Goal: Task Accomplishment & Management: Complete application form

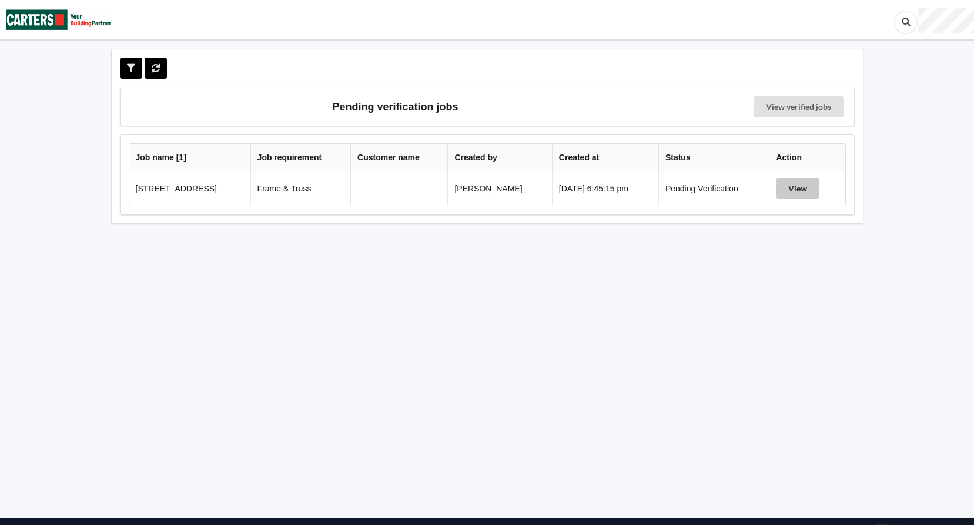
click at [803, 194] on button "View" at bounding box center [797, 188] width 43 height 21
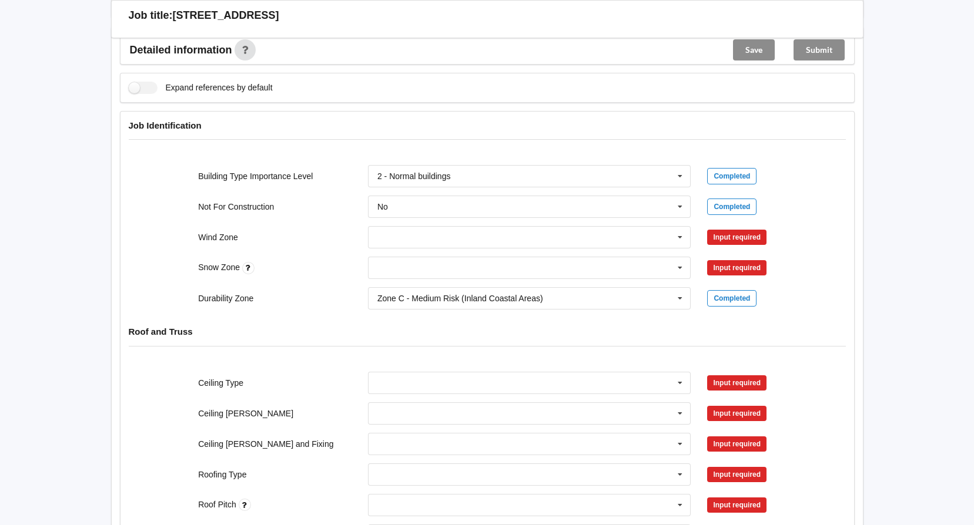
scroll to position [411, 0]
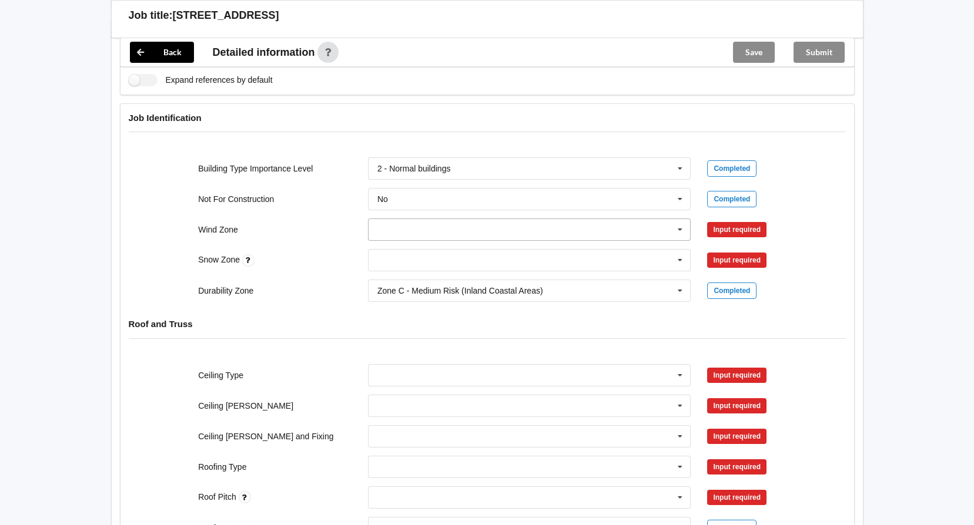
click at [680, 230] on icon at bounding box center [680, 230] width 18 height 22
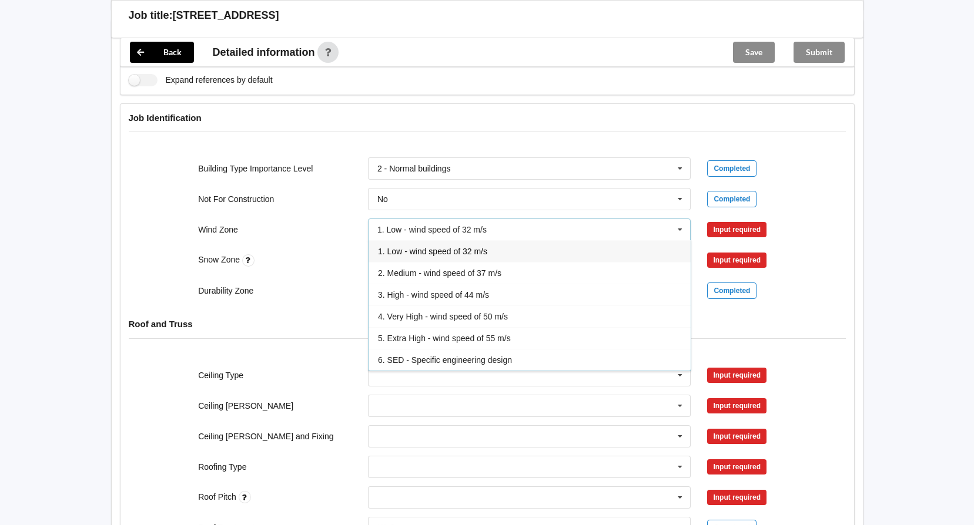
click at [424, 260] on div "1. Low - wind speed of 32 m/s" at bounding box center [529, 251] width 322 height 22
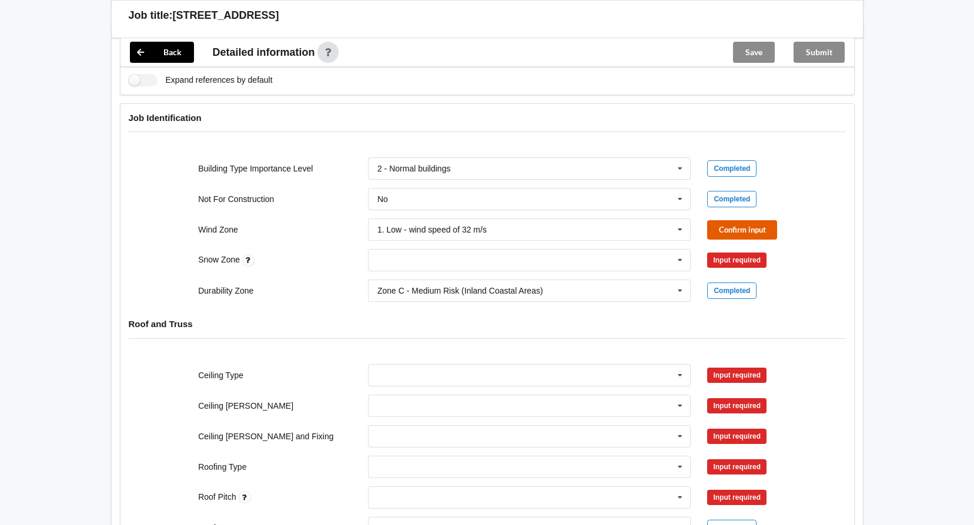
click at [736, 230] on button "Confirm input" at bounding box center [742, 229] width 70 height 19
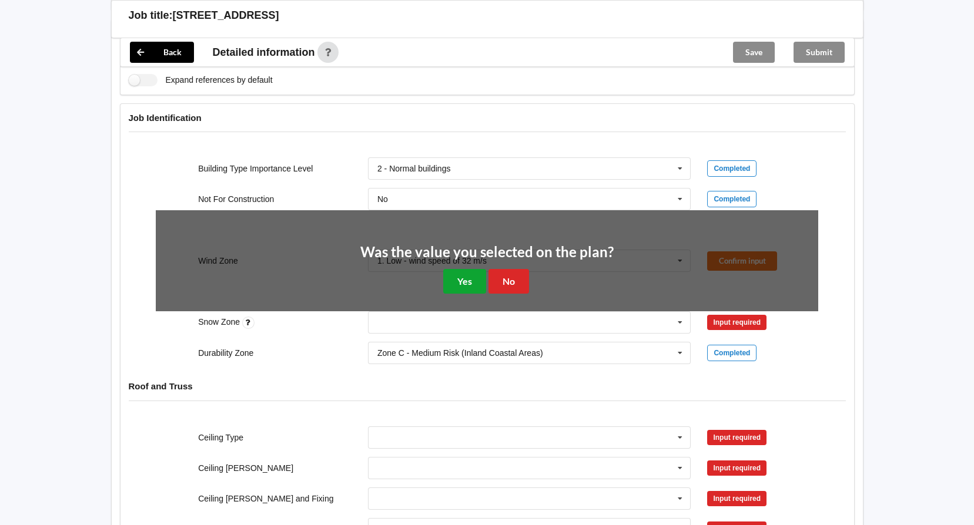
click at [457, 279] on button "Yes" at bounding box center [464, 281] width 43 height 24
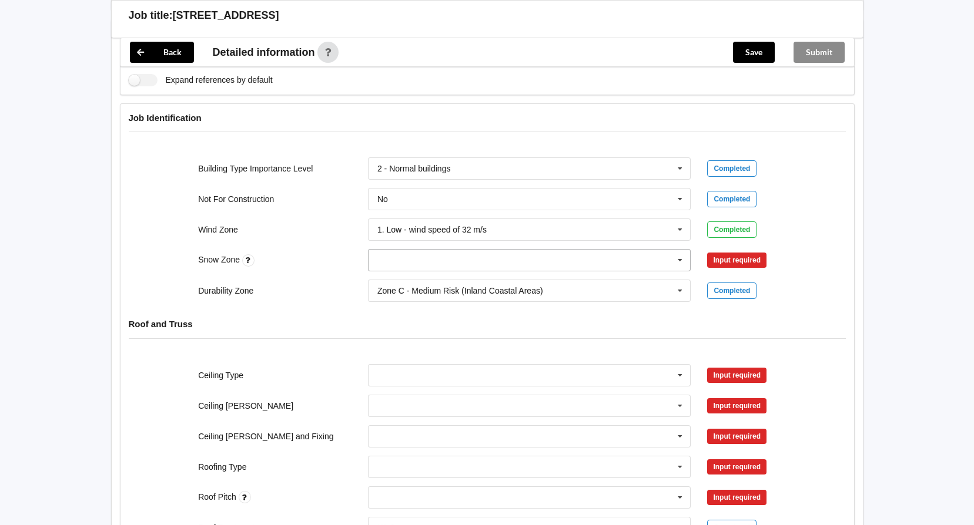
click at [441, 266] on input "text" at bounding box center [530, 260] width 322 height 21
click at [420, 281] on div "N0" at bounding box center [529, 282] width 322 height 22
click at [743, 264] on button "Confirm input" at bounding box center [742, 260] width 70 height 19
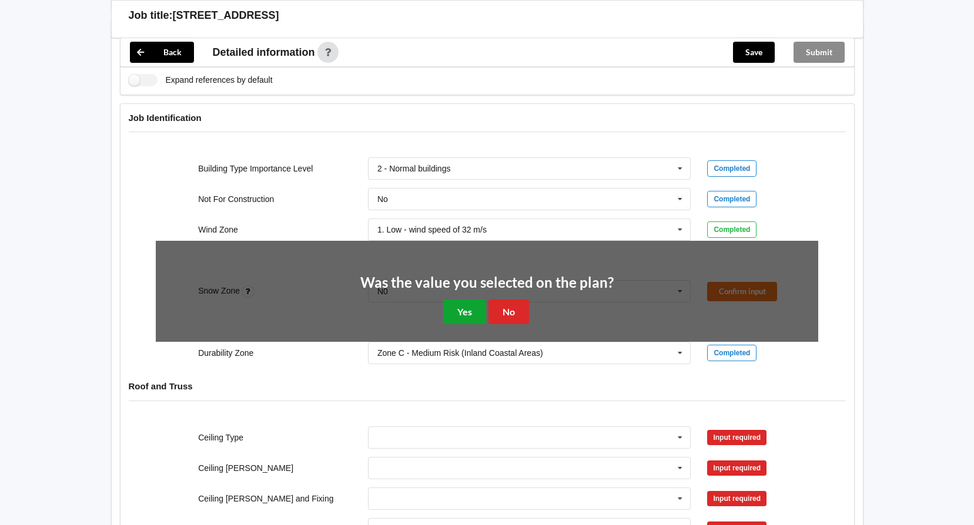
click at [461, 307] on button "Yes" at bounding box center [464, 312] width 43 height 24
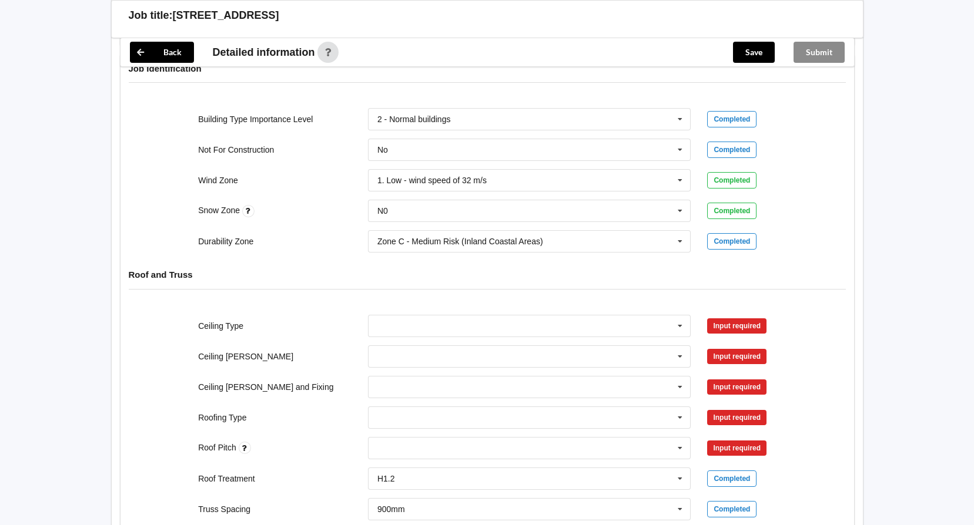
scroll to position [529, 0]
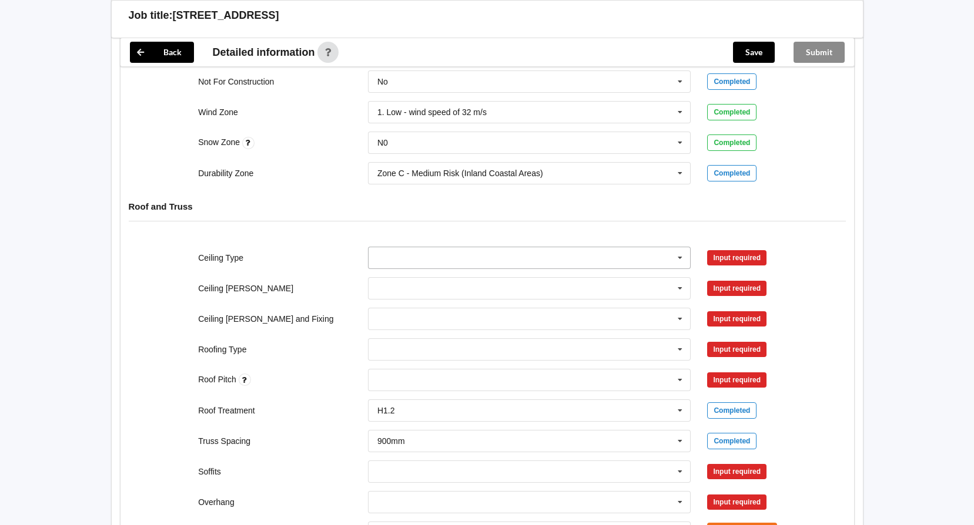
click at [626, 255] on input "text" at bounding box center [530, 257] width 322 height 21
click at [442, 281] on div "10mm Gib" at bounding box center [529, 280] width 322 height 22
click at [737, 257] on button "Confirm input" at bounding box center [742, 257] width 70 height 19
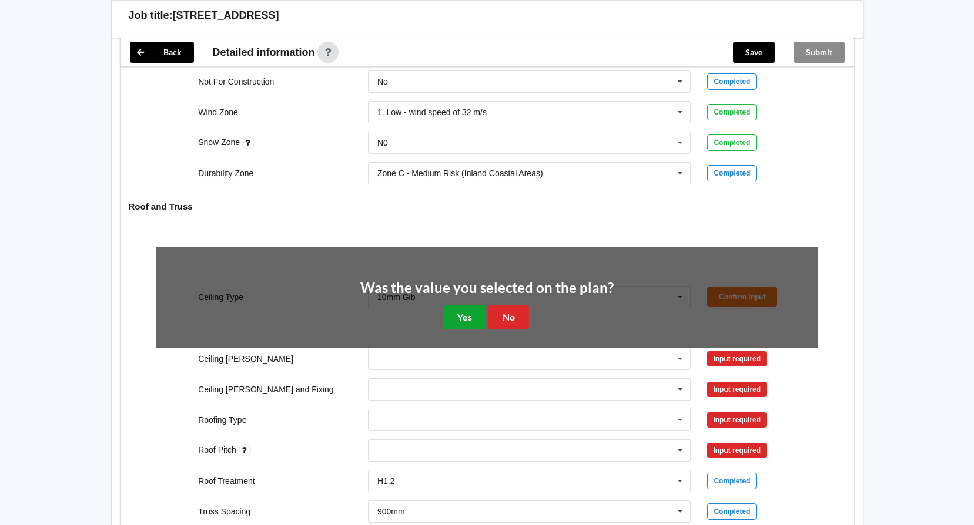
click at [461, 311] on button "Yes" at bounding box center [464, 318] width 43 height 24
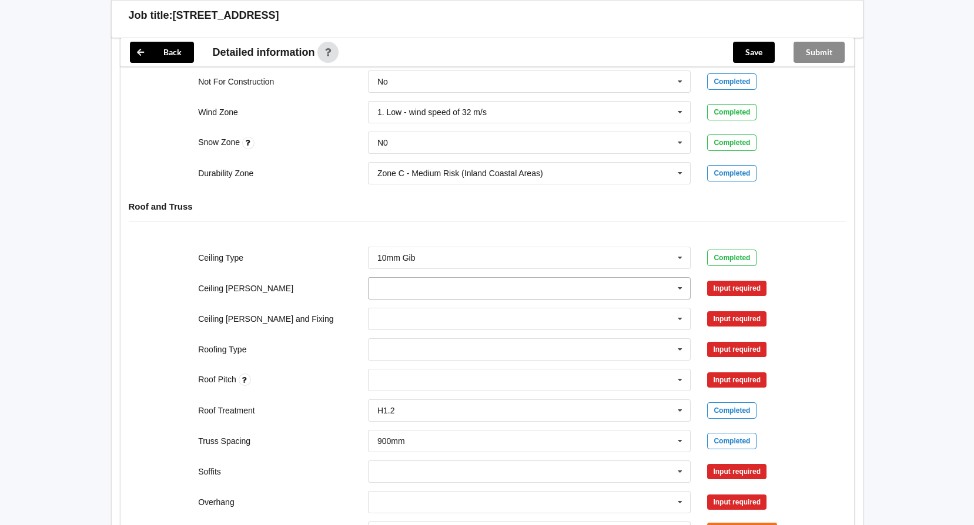
click at [454, 293] on input "text" at bounding box center [530, 288] width 322 height 21
click at [434, 310] on div "400mm" at bounding box center [529, 310] width 322 height 22
click at [417, 311] on input "text" at bounding box center [530, 318] width 322 height 21
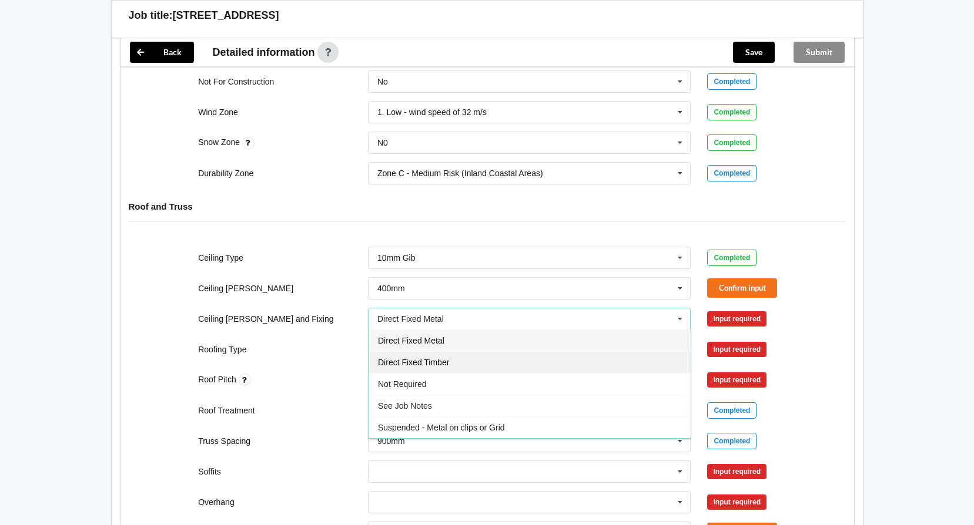
click at [415, 358] on span "Direct Fixed Timber" at bounding box center [413, 362] width 71 height 9
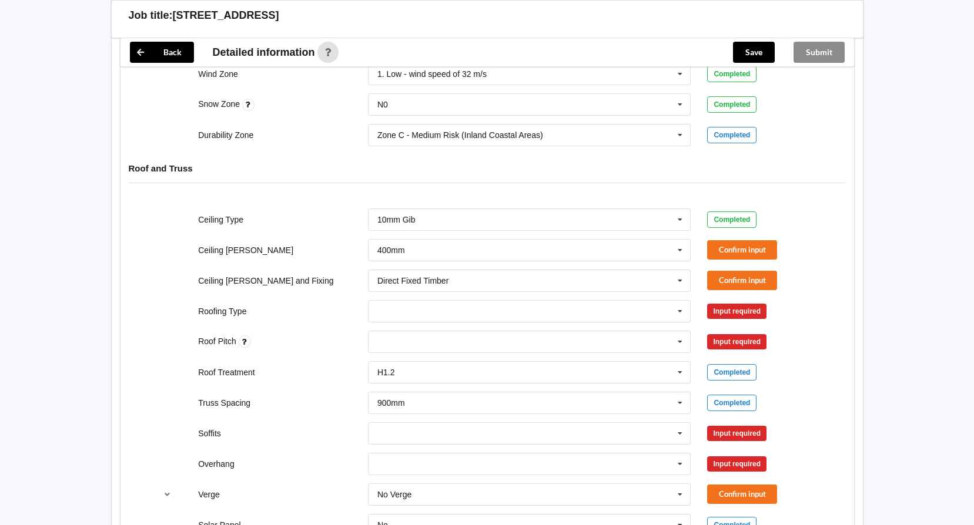
scroll to position [588, 0]
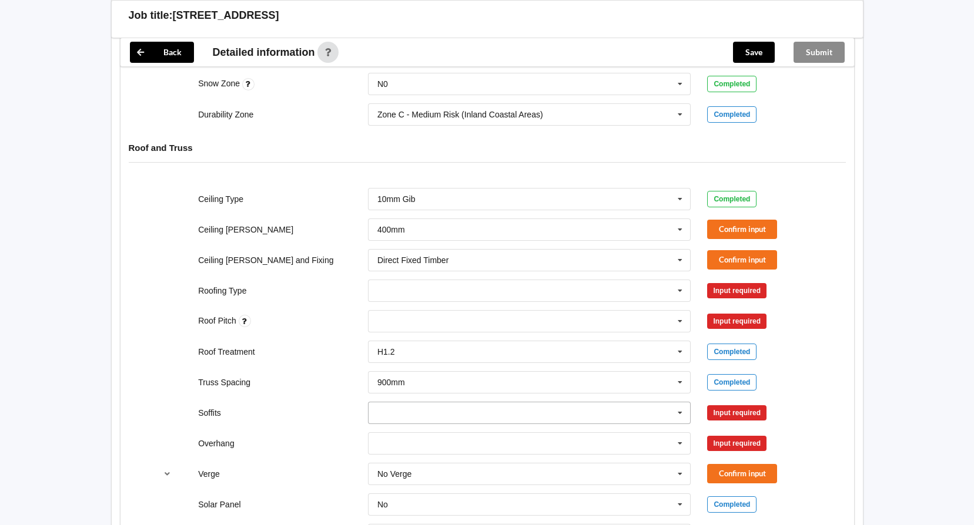
click at [424, 415] on input "text" at bounding box center [530, 412] width 322 height 21
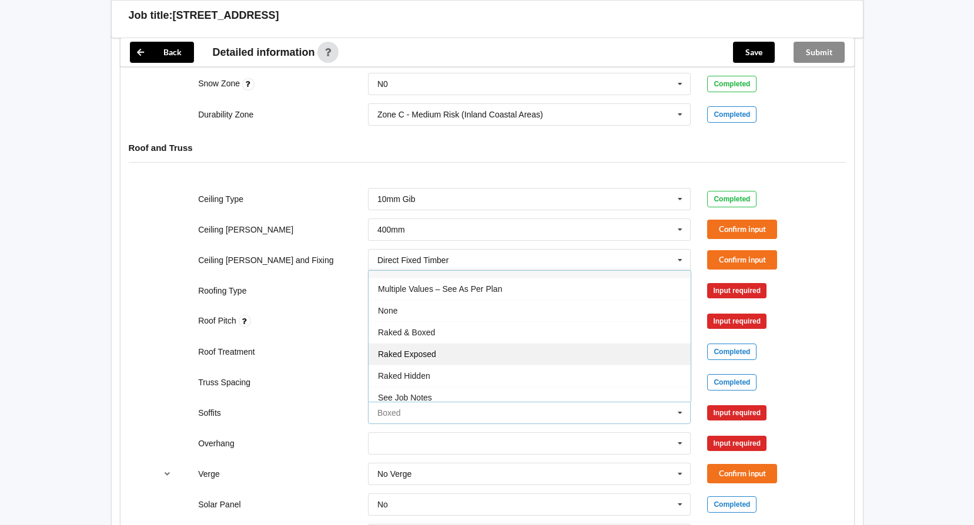
scroll to position [21, 0]
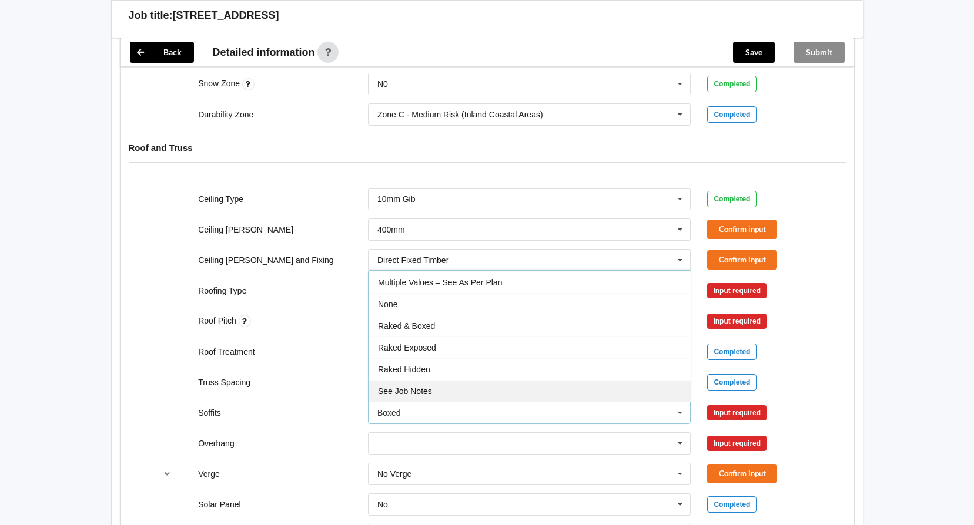
click at [422, 393] on span "See Job Notes" at bounding box center [405, 391] width 54 height 9
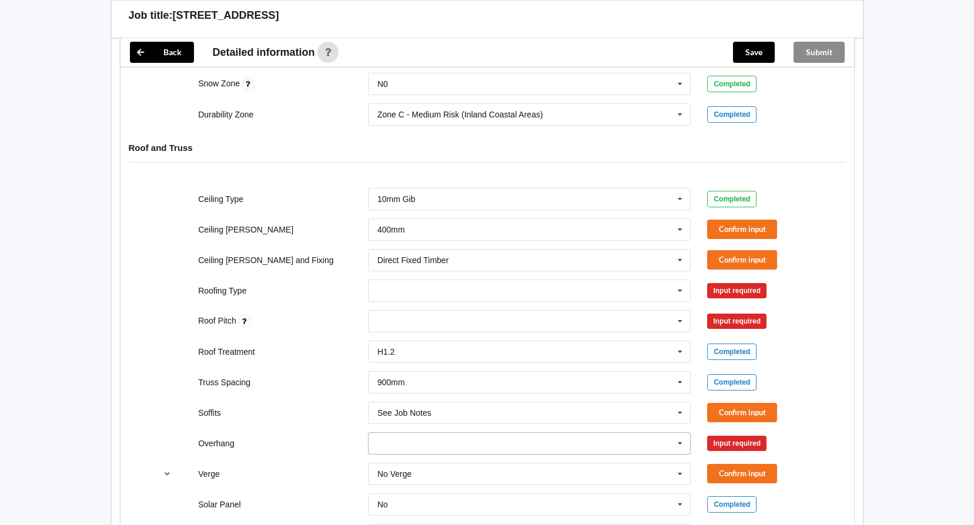
click at [404, 452] on input "text" at bounding box center [530, 443] width 322 height 21
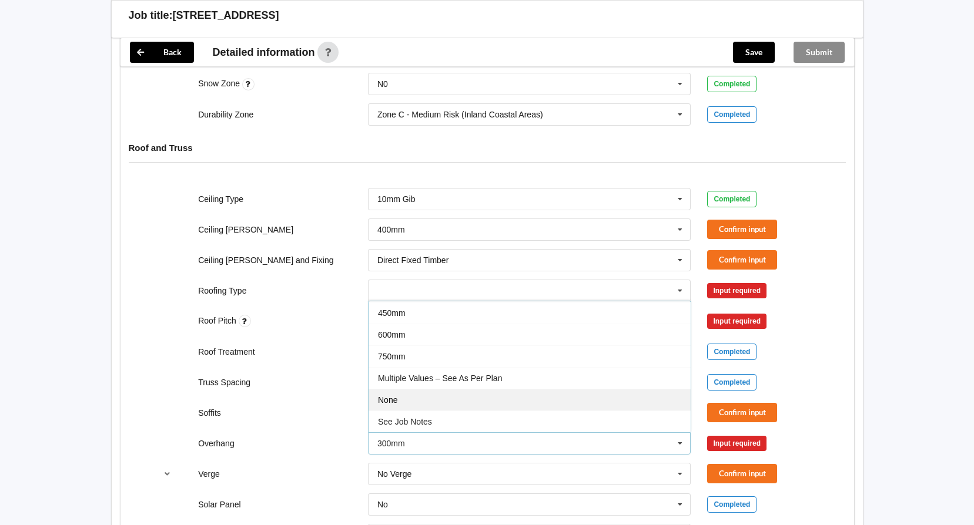
click at [408, 420] on span "See Job Notes" at bounding box center [405, 421] width 54 height 9
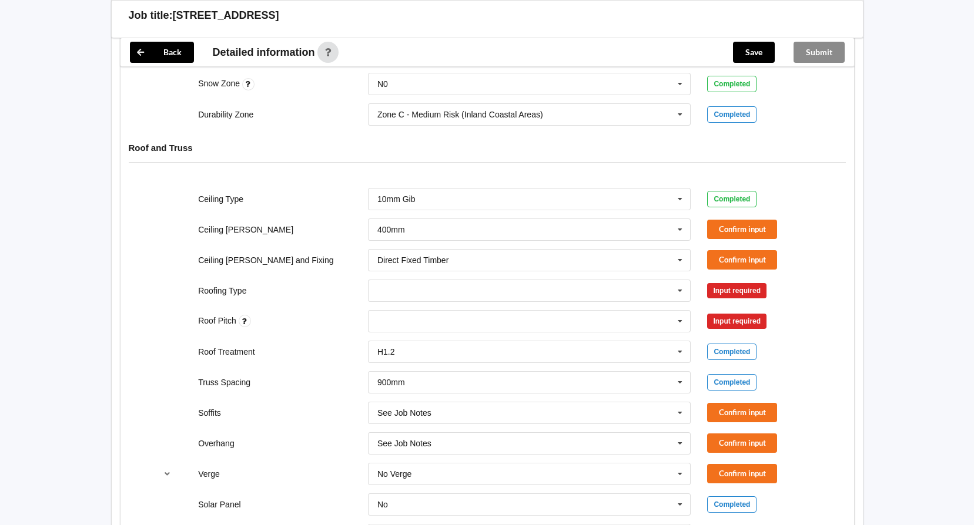
click at [58, 347] on div "Back Delete Job title: [STREET_ADDRESS] Customer name : Specific customer templ…" at bounding box center [487, 309] width 974 height 1794
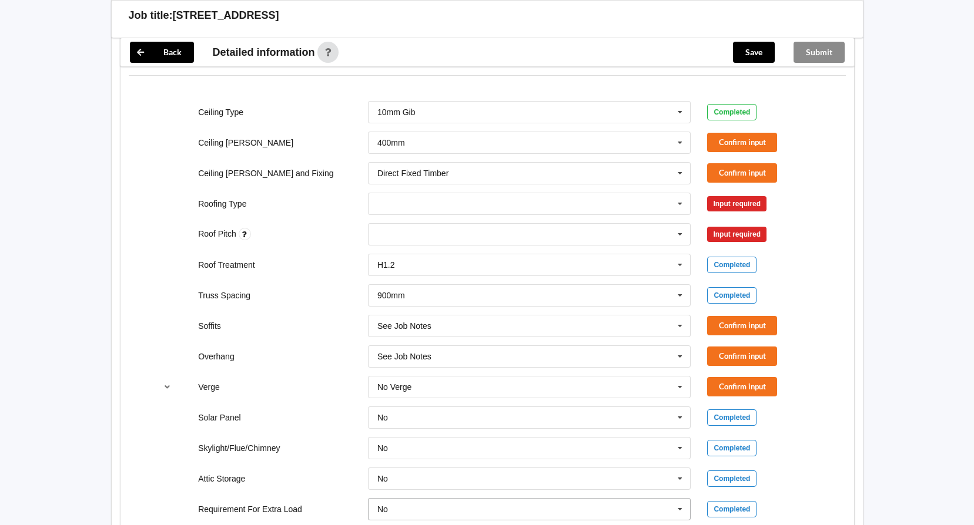
scroll to position [646, 0]
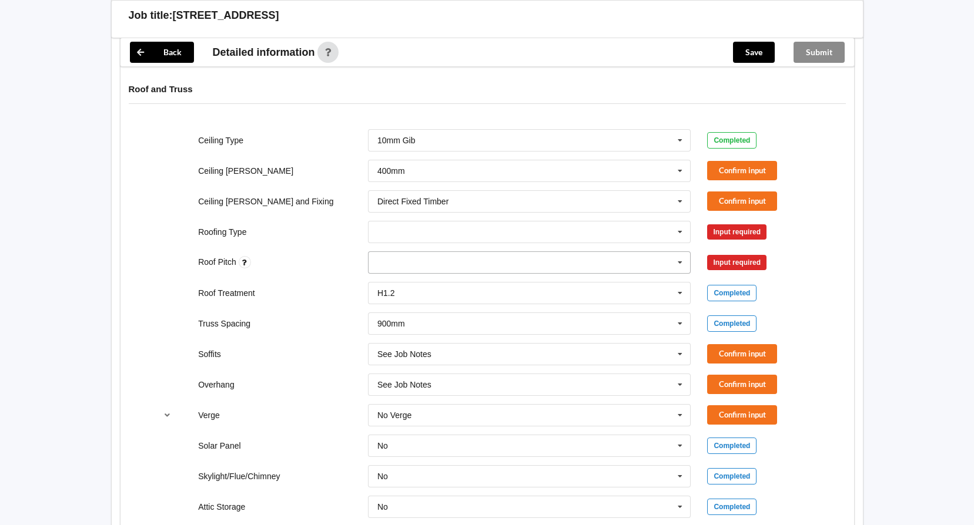
click at [398, 259] on div "None" at bounding box center [529, 262] width 323 height 22
type input "22.5"
click at [408, 222] on input "text" at bounding box center [530, 232] width 322 height 21
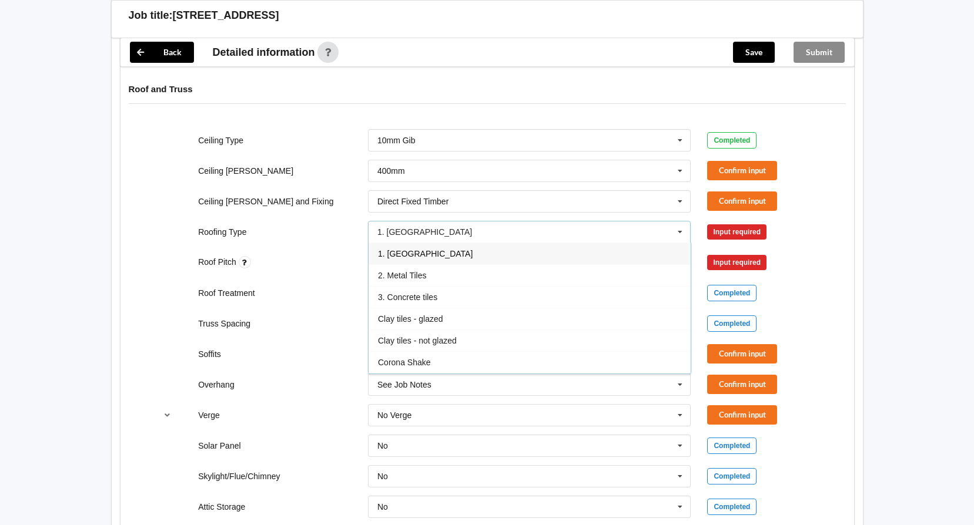
click at [297, 223] on div "Roofing Type 1. Longrun 1. Longrun 2. Metal Tiles 3. Concrete tiles Clay tiles …" at bounding box center [486, 232] width 679 height 39
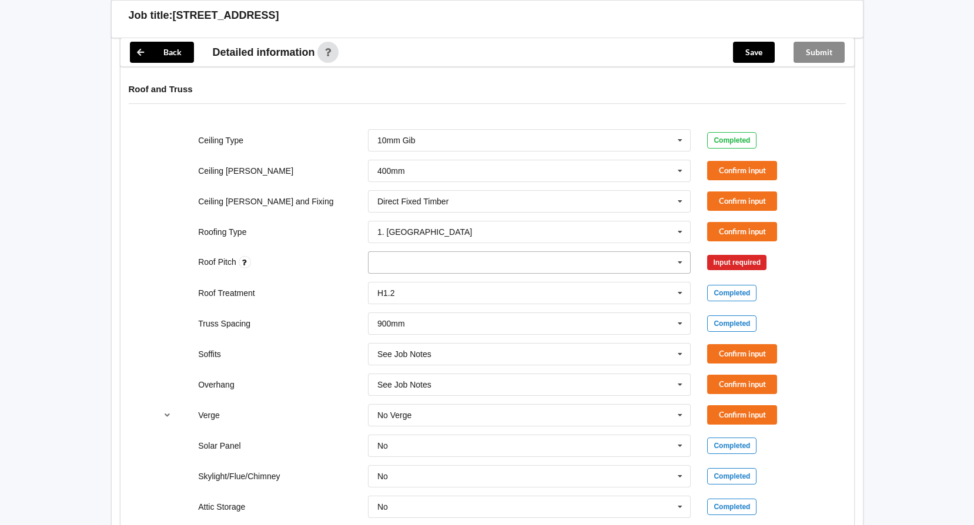
click at [428, 268] on div "22.5 None" at bounding box center [529, 262] width 323 height 22
type input "22.5"
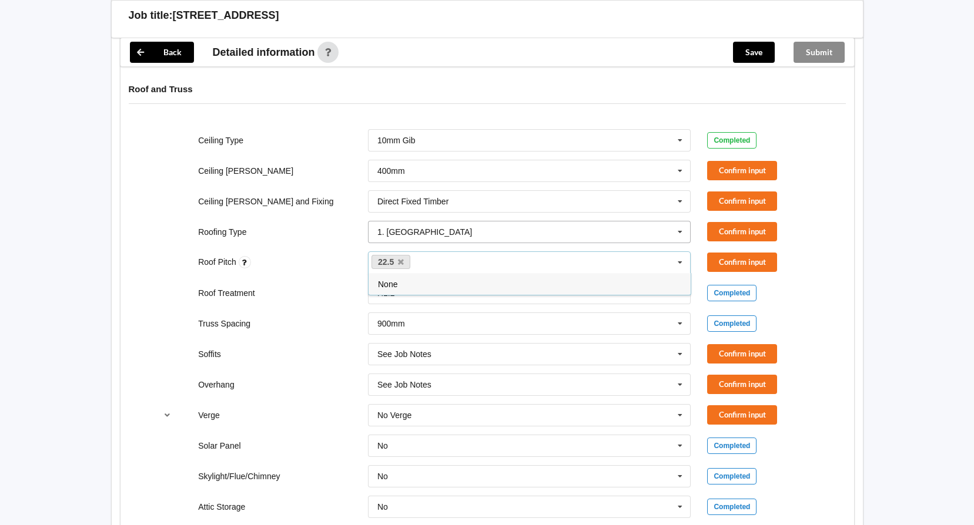
click at [480, 229] on input "text" at bounding box center [530, 232] width 322 height 21
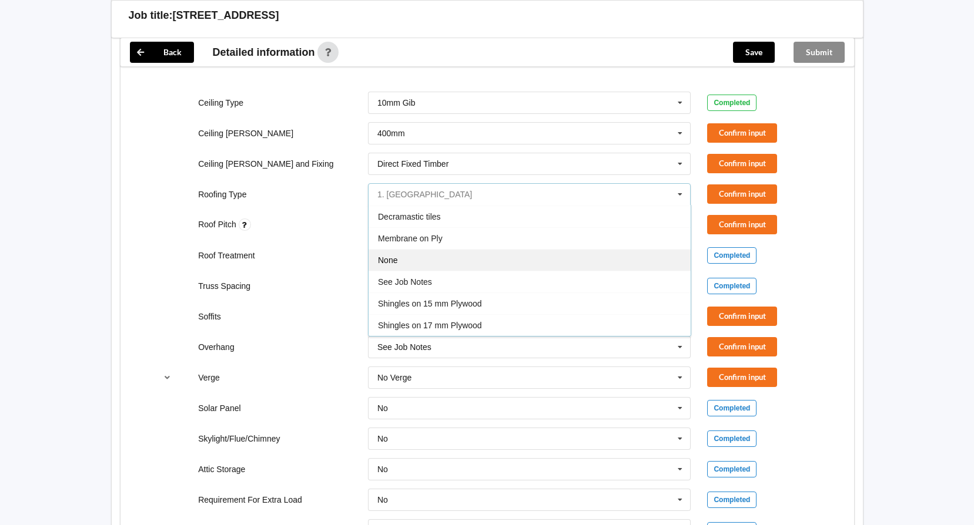
scroll to position [705, 0]
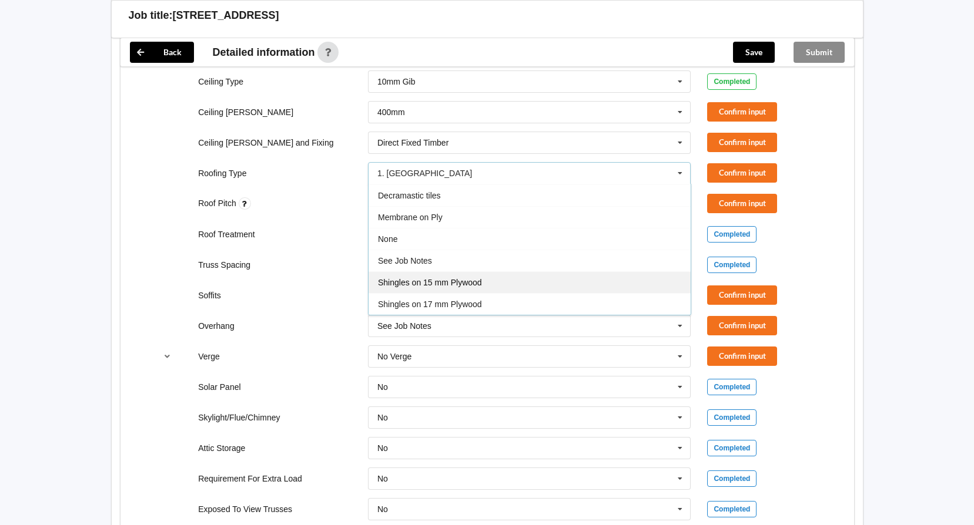
click at [468, 275] on div "Shingles on 15 mm Plywood" at bounding box center [529, 282] width 322 height 22
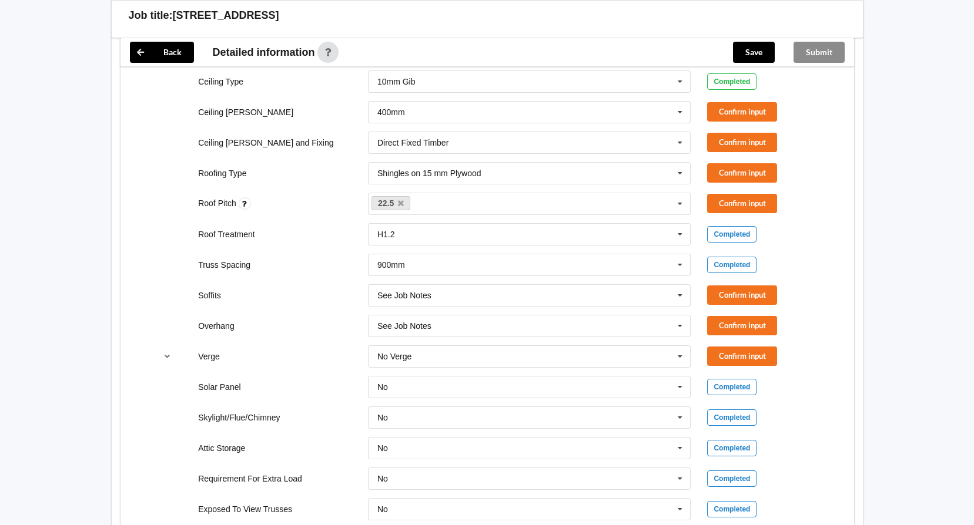
click at [62, 232] on div "Back Delete Job title: [STREET_ADDRESS] Customer name : Specific customer templ…" at bounding box center [487, 192] width 974 height 1794
click at [766, 113] on button "Confirm input" at bounding box center [742, 111] width 70 height 19
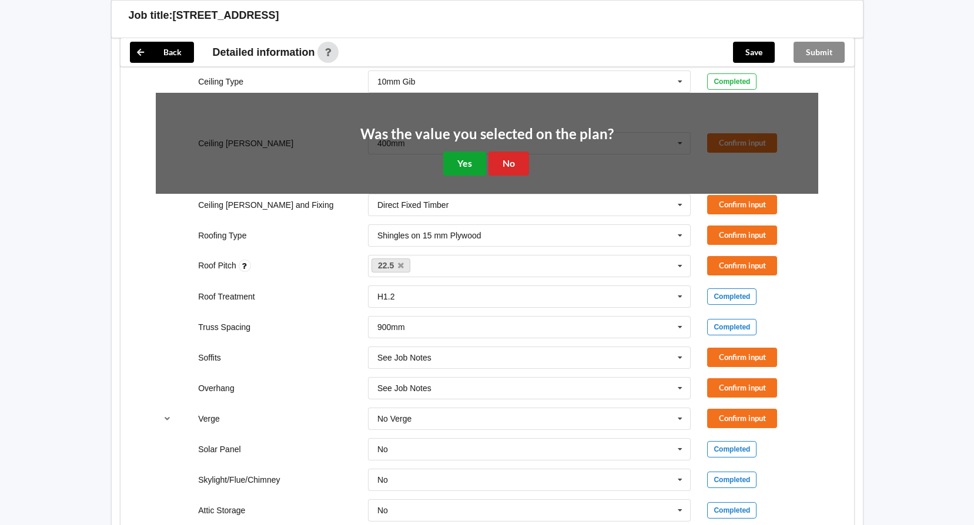
click at [444, 166] on button "Yes" at bounding box center [464, 164] width 43 height 24
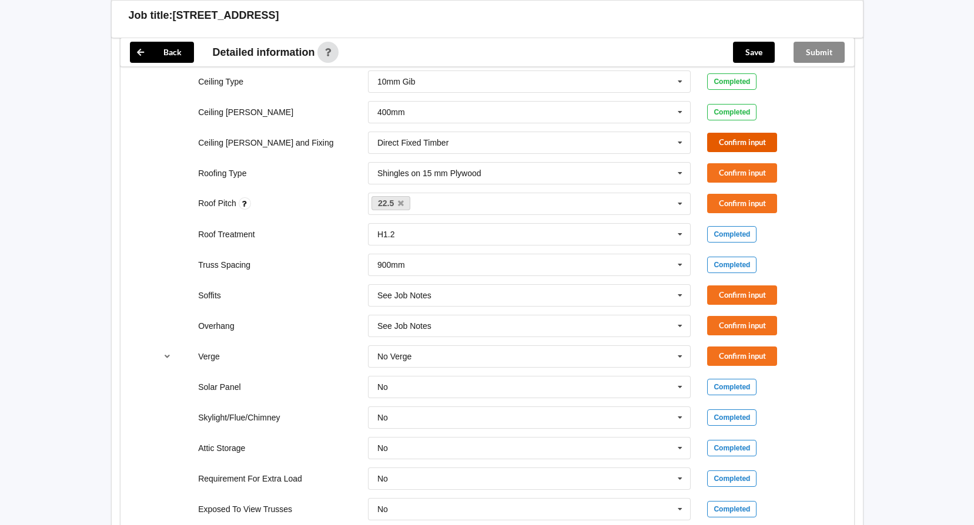
click at [736, 139] on button "Confirm input" at bounding box center [742, 142] width 70 height 19
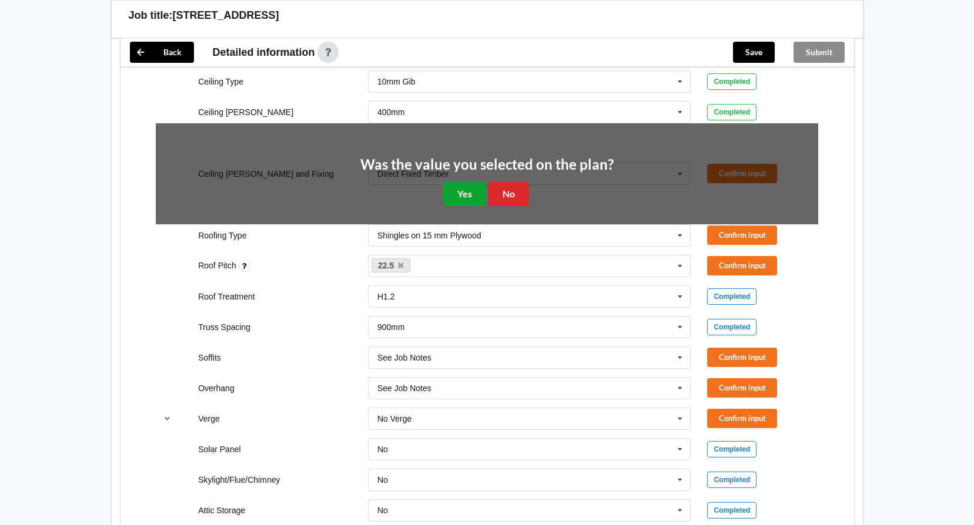
click at [464, 186] on button "Yes" at bounding box center [464, 194] width 43 height 24
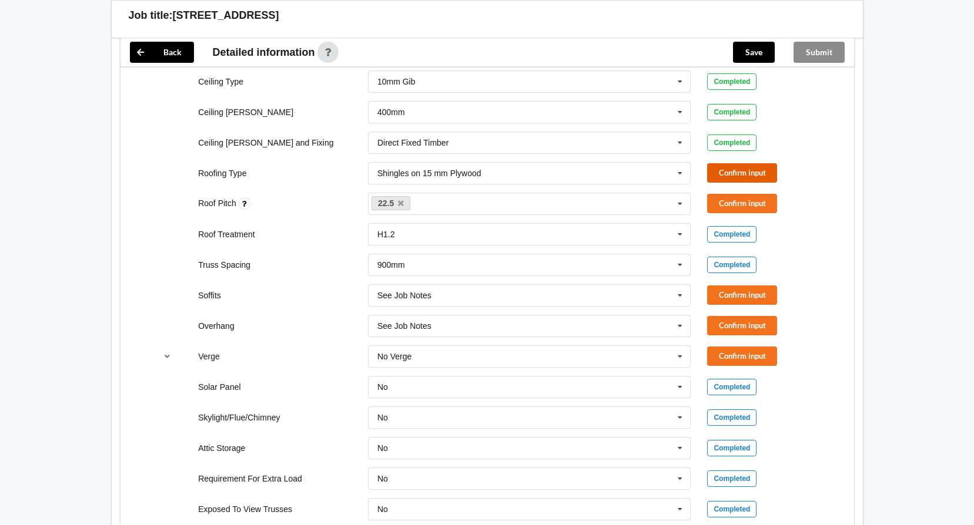
click at [739, 173] on button "Confirm input" at bounding box center [742, 172] width 70 height 19
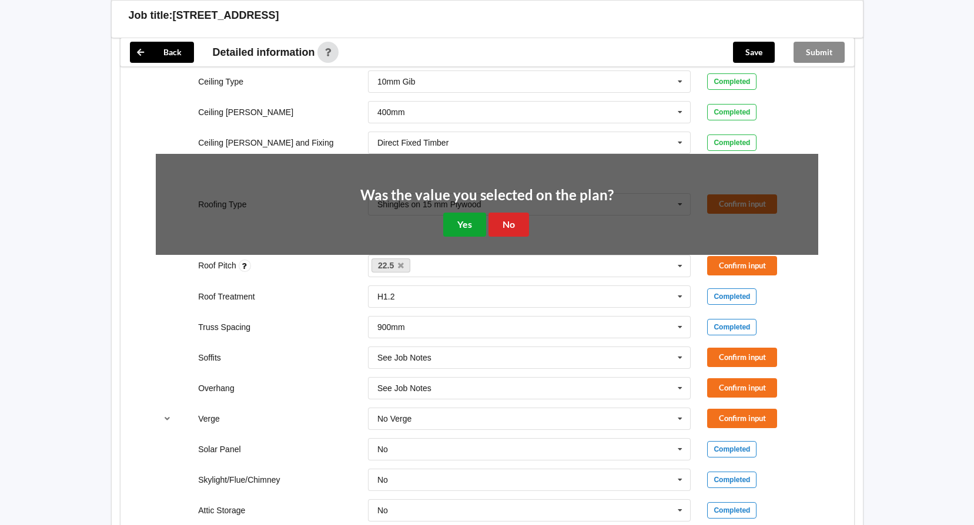
click at [467, 220] on button "Yes" at bounding box center [464, 225] width 43 height 24
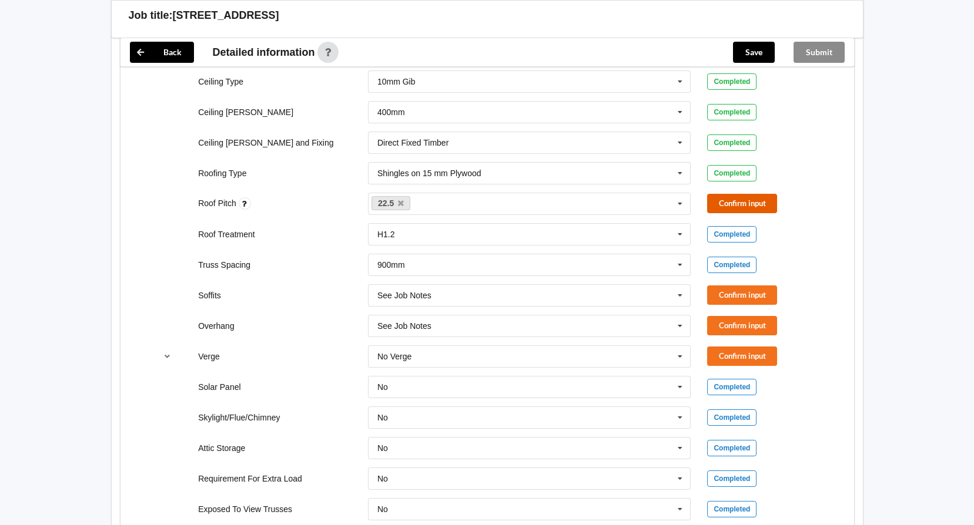
click at [745, 203] on button "Confirm input" at bounding box center [742, 203] width 70 height 19
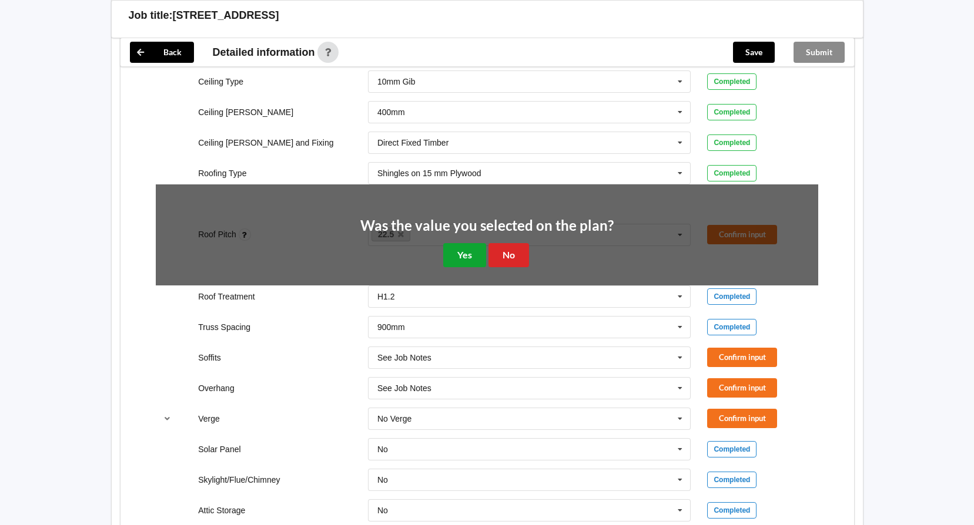
click at [469, 250] on button "Yes" at bounding box center [464, 255] width 43 height 24
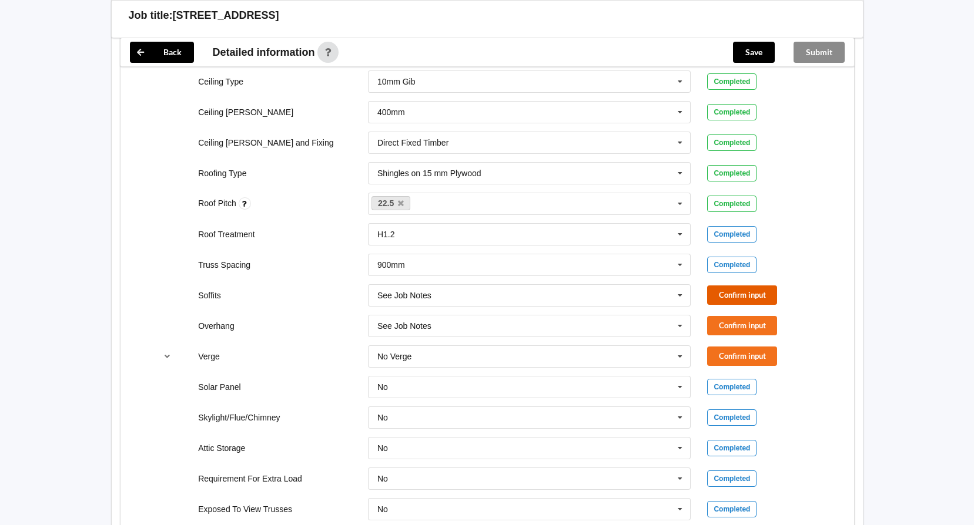
click at [730, 297] on button "Confirm input" at bounding box center [742, 295] width 70 height 19
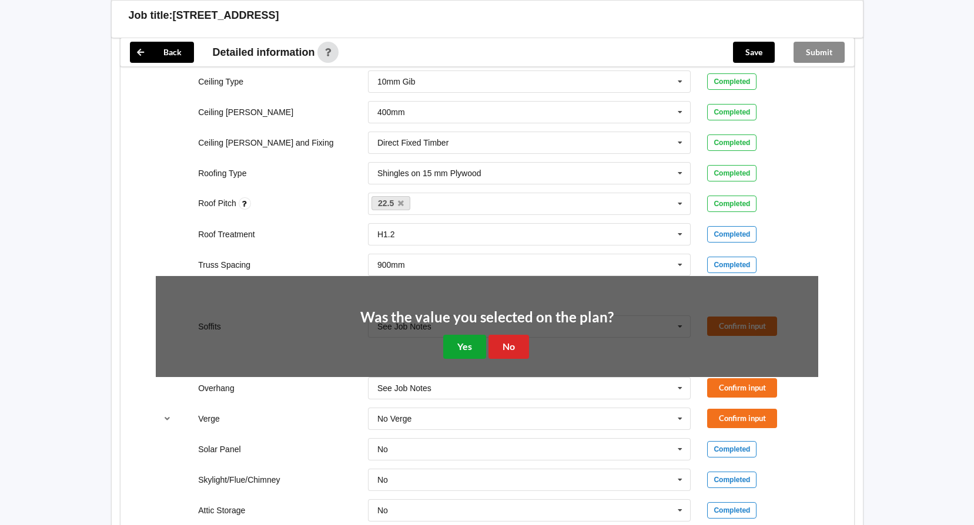
click at [461, 345] on button "Yes" at bounding box center [464, 347] width 43 height 24
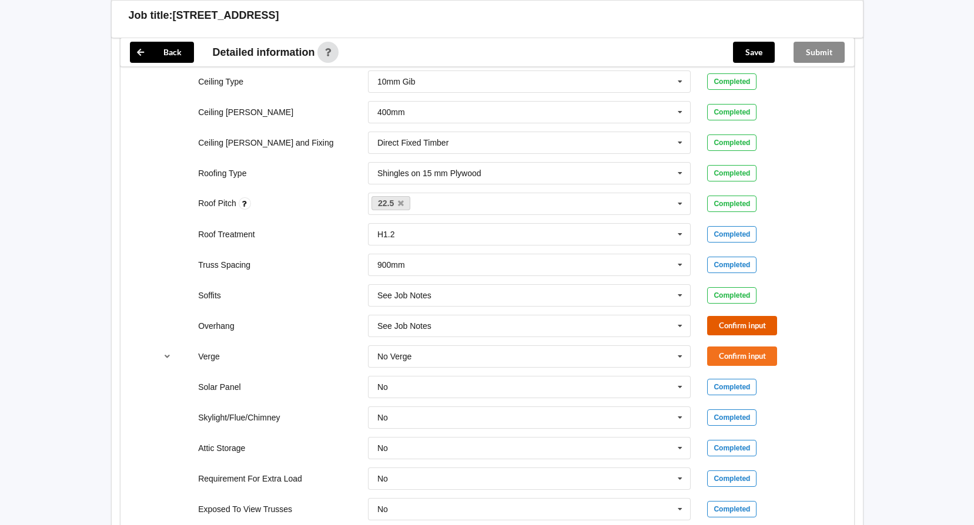
click at [742, 327] on button "Confirm input" at bounding box center [742, 325] width 70 height 19
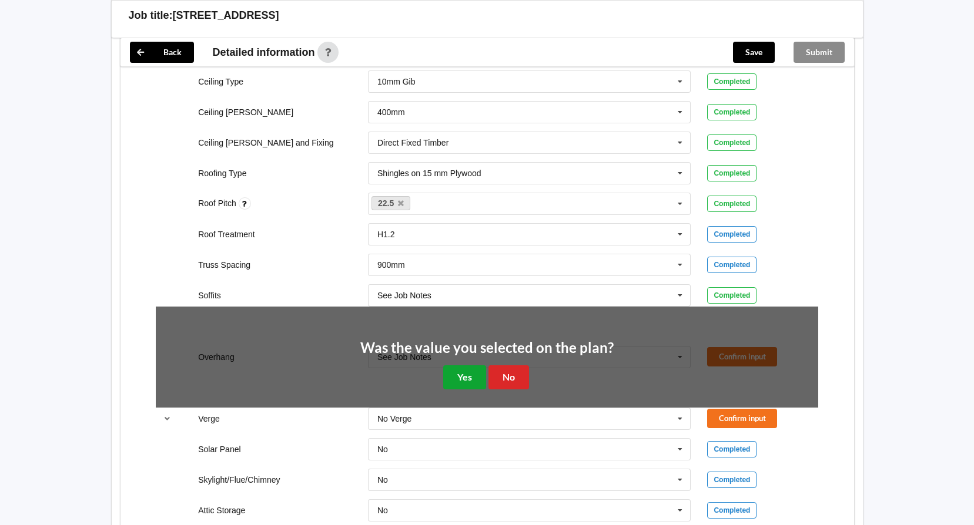
click at [481, 368] on button "Yes" at bounding box center [464, 377] width 43 height 24
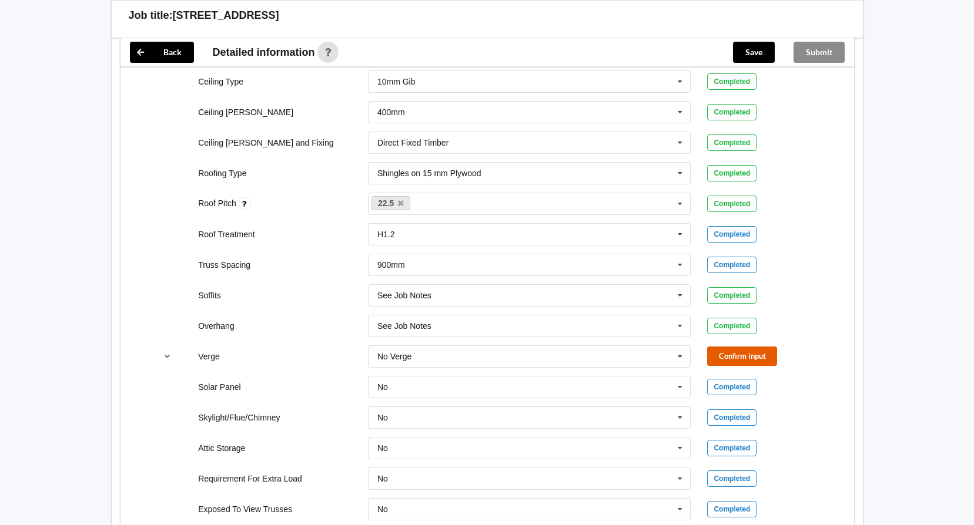
click at [740, 361] on button "Confirm input" at bounding box center [742, 356] width 70 height 19
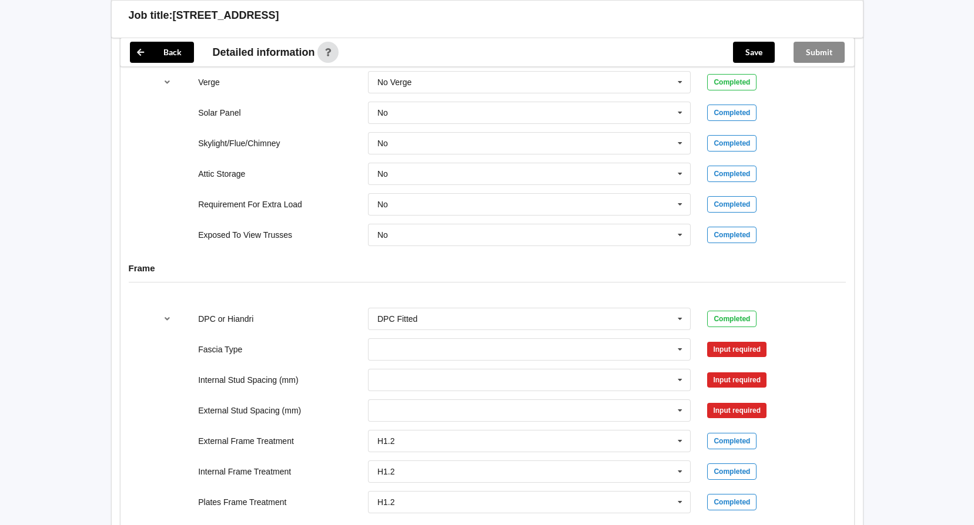
scroll to position [999, 0]
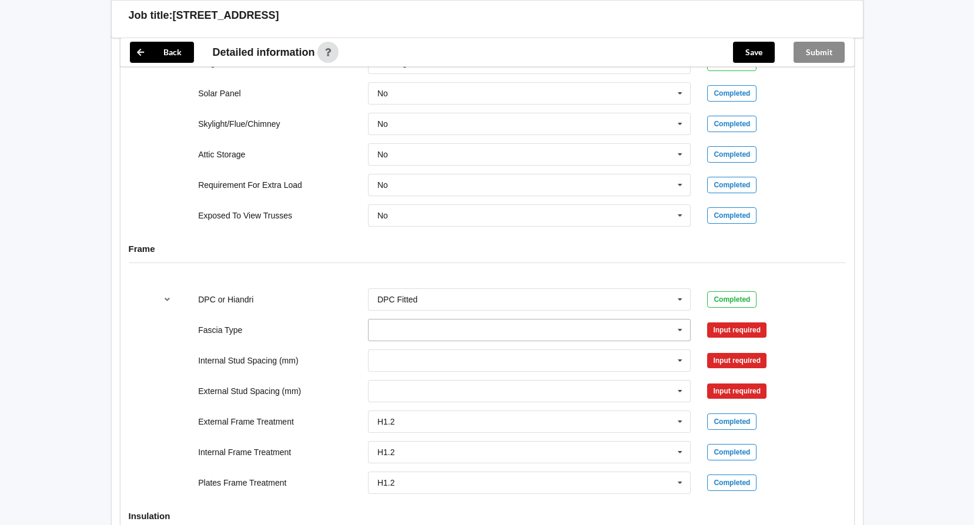
click at [529, 324] on input "text" at bounding box center [530, 330] width 322 height 21
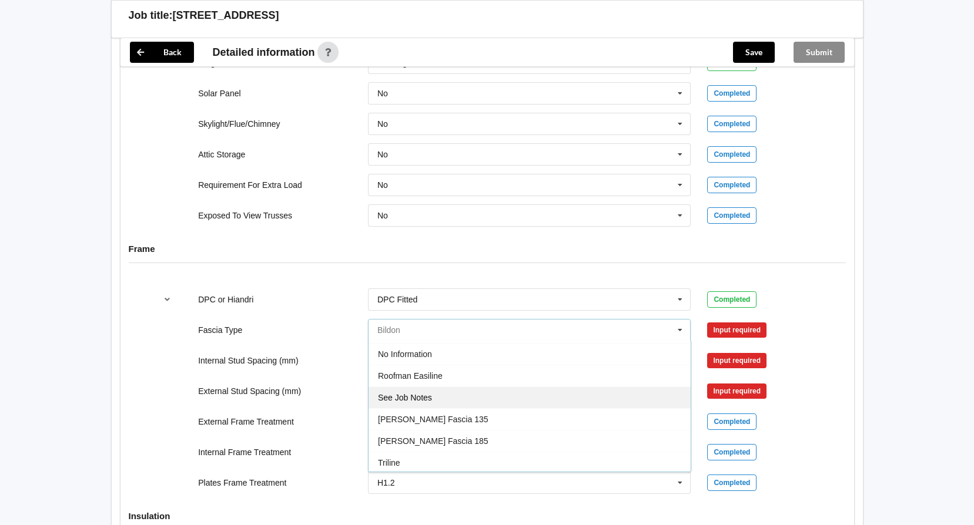
scroll to position [391, 0]
click at [478, 399] on div "See Job Notes" at bounding box center [529, 396] width 322 height 22
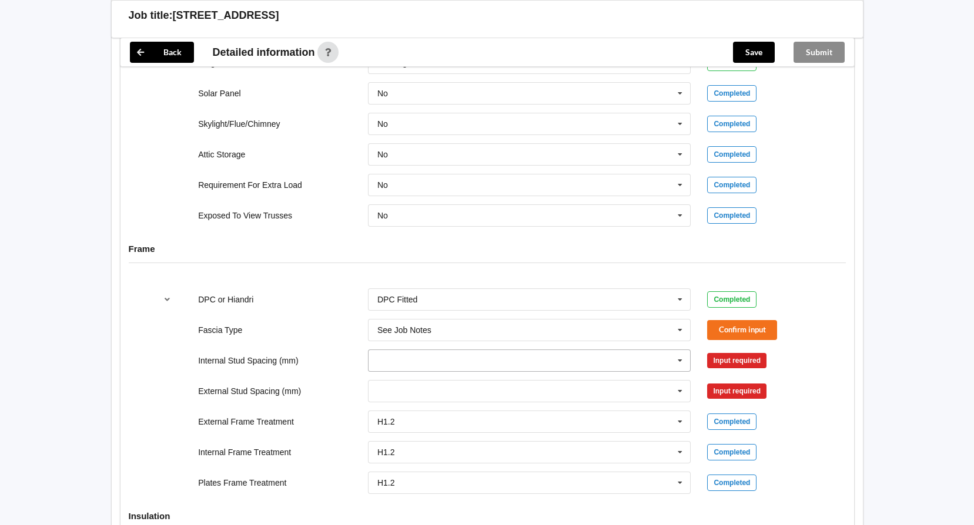
click at [448, 364] on input "text" at bounding box center [530, 360] width 322 height 21
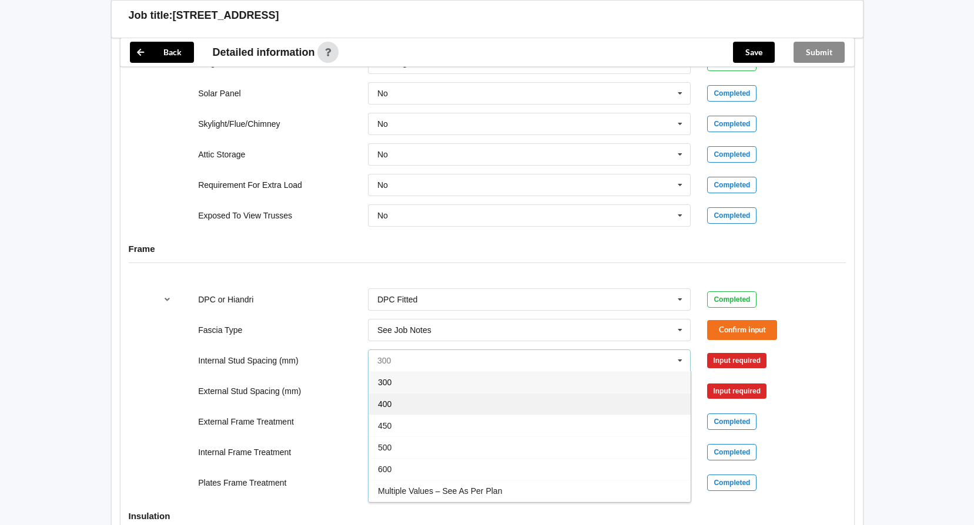
scroll to position [43, 0]
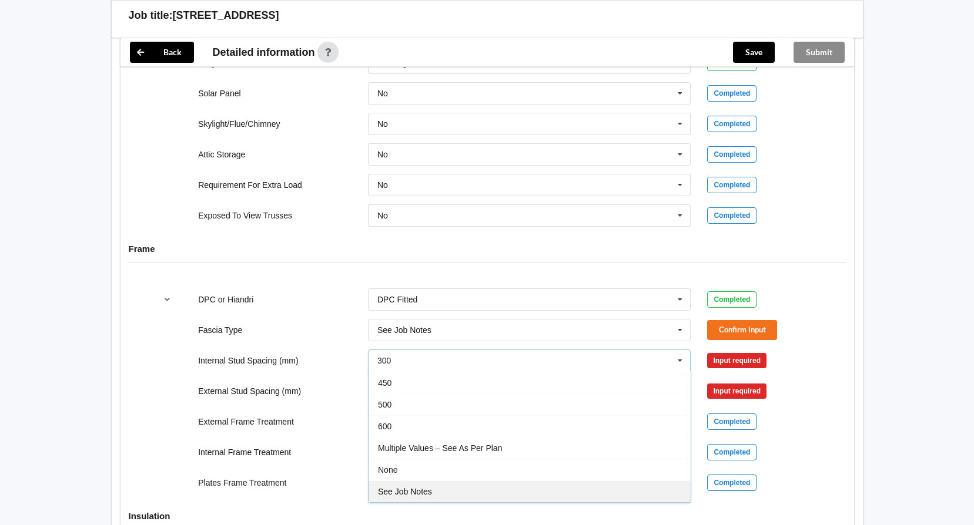
click at [421, 493] on span "See Job Notes" at bounding box center [405, 491] width 54 height 9
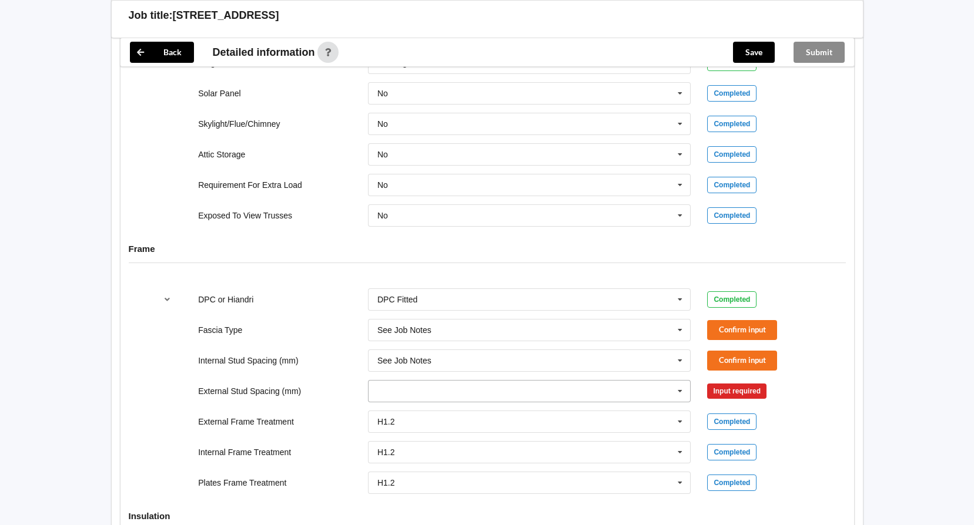
click at [426, 391] on input "text" at bounding box center [530, 391] width 322 height 21
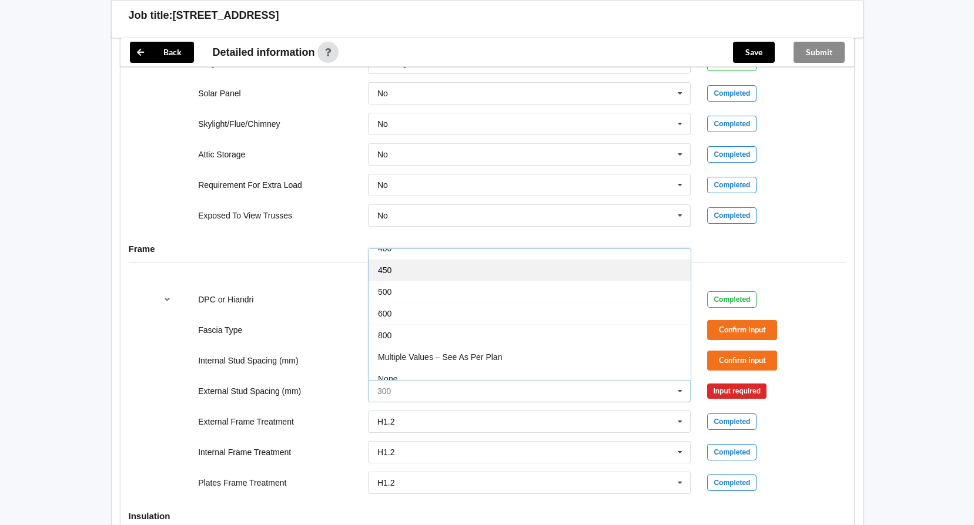
scroll to position [65, 0]
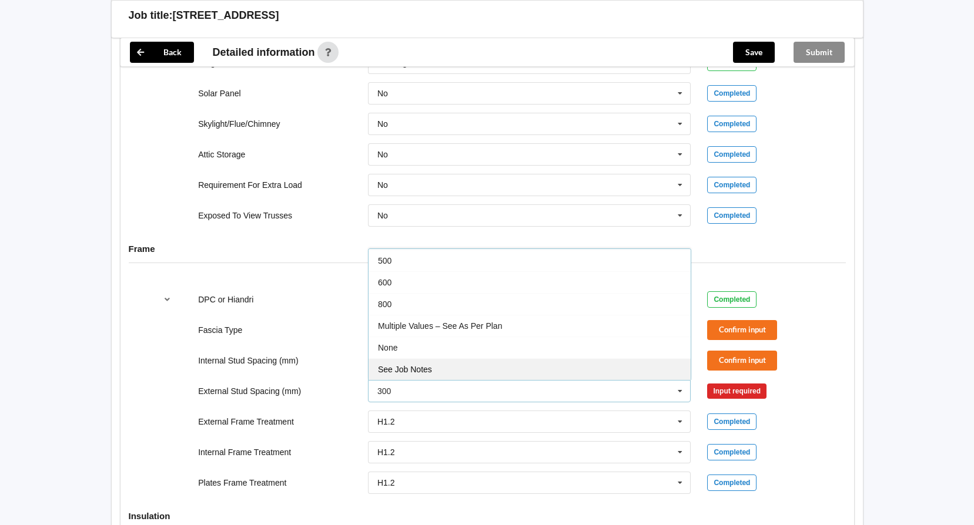
click at [414, 370] on span "See Job Notes" at bounding box center [405, 369] width 54 height 9
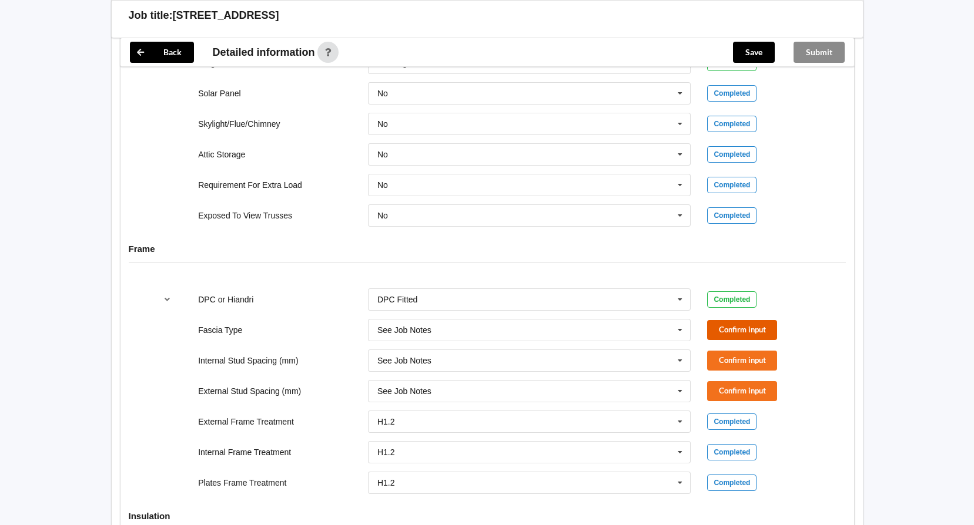
click at [740, 334] on button "Confirm input" at bounding box center [742, 329] width 70 height 19
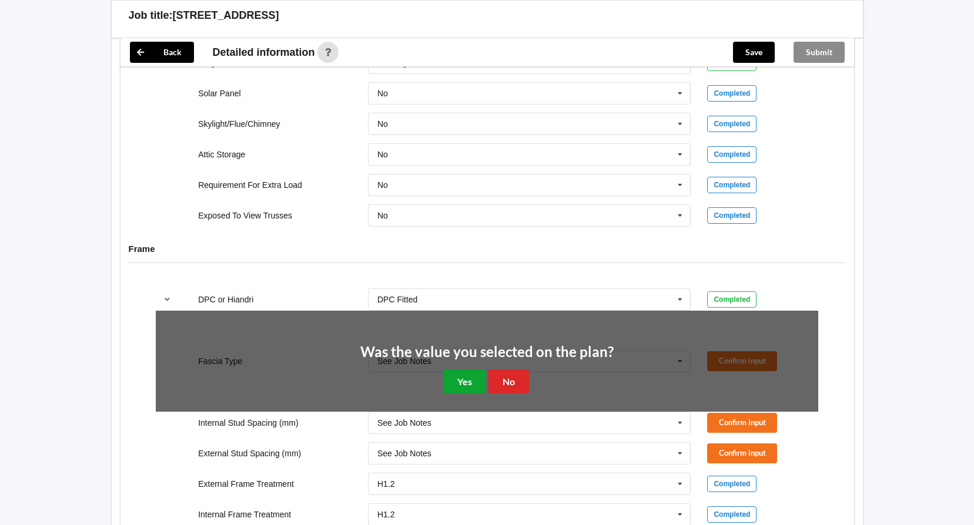
click at [475, 382] on button "Yes" at bounding box center [464, 382] width 43 height 24
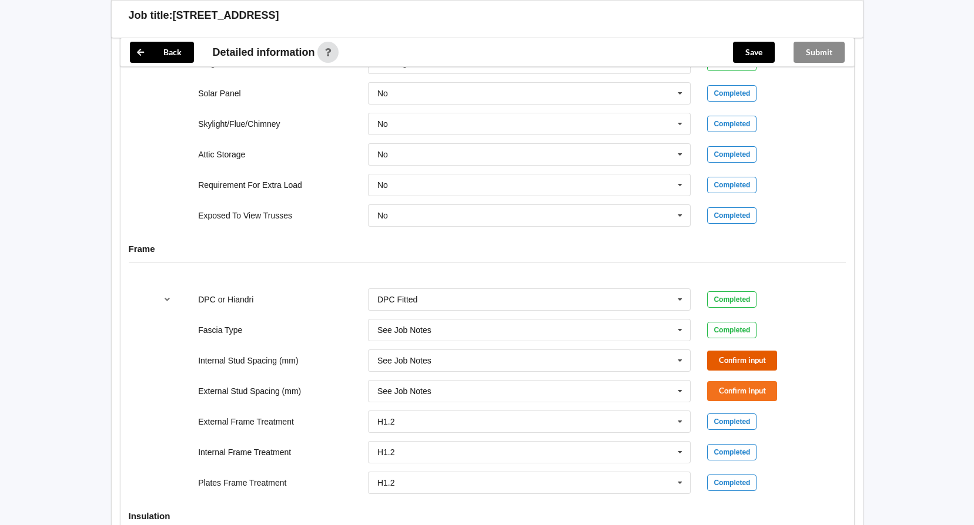
click at [756, 358] on button "Confirm input" at bounding box center [742, 360] width 70 height 19
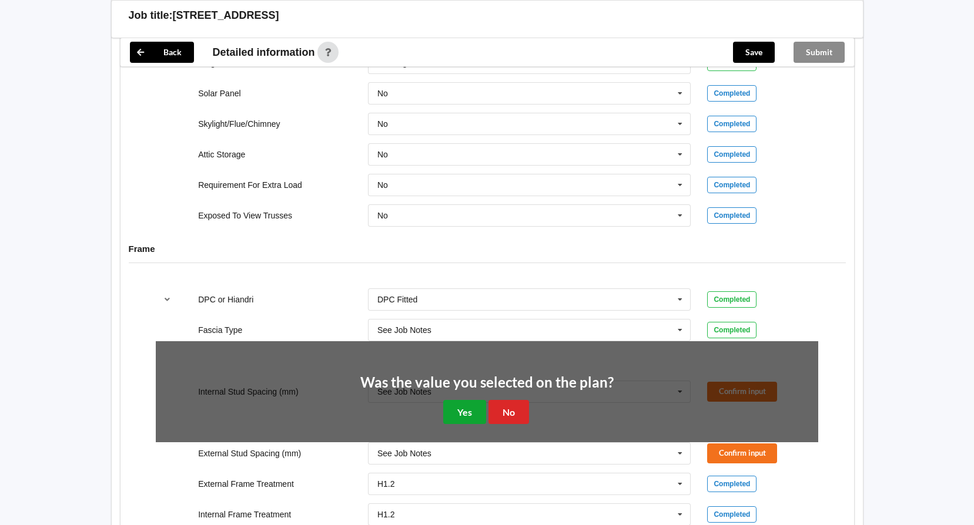
click at [467, 417] on button "Yes" at bounding box center [464, 412] width 43 height 24
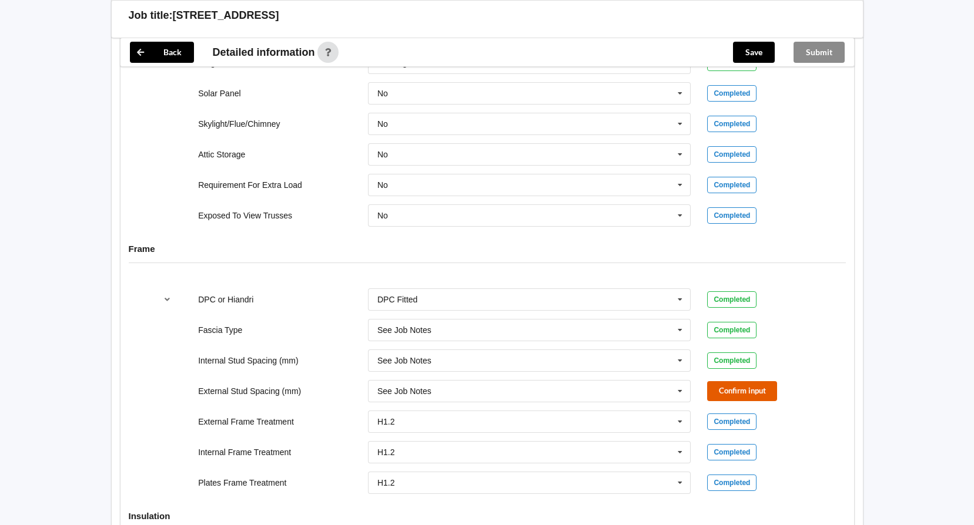
click at [730, 395] on button "Confirm input" at bounding box center [742, 390] width 70 height 19
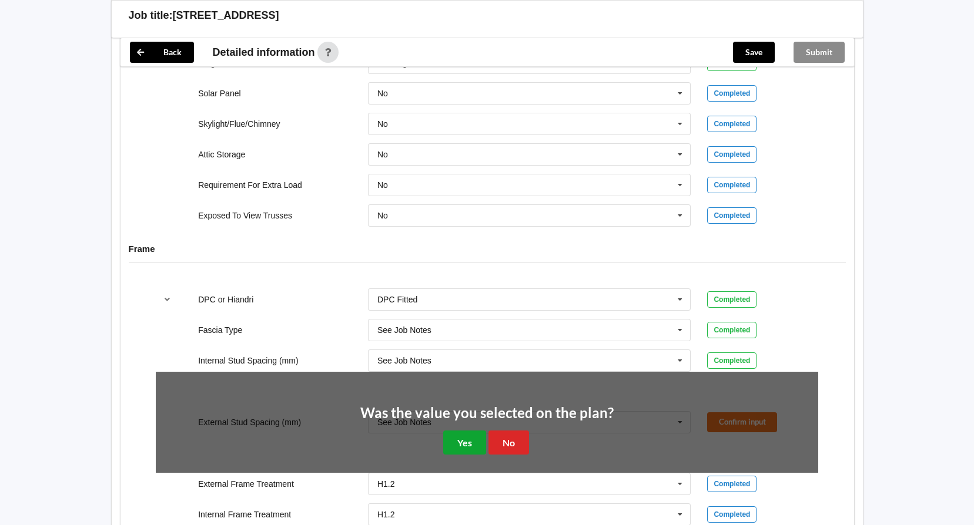
click at [472, 434] on button "Yes" at bounding box center [464, 443] width 43 height 24
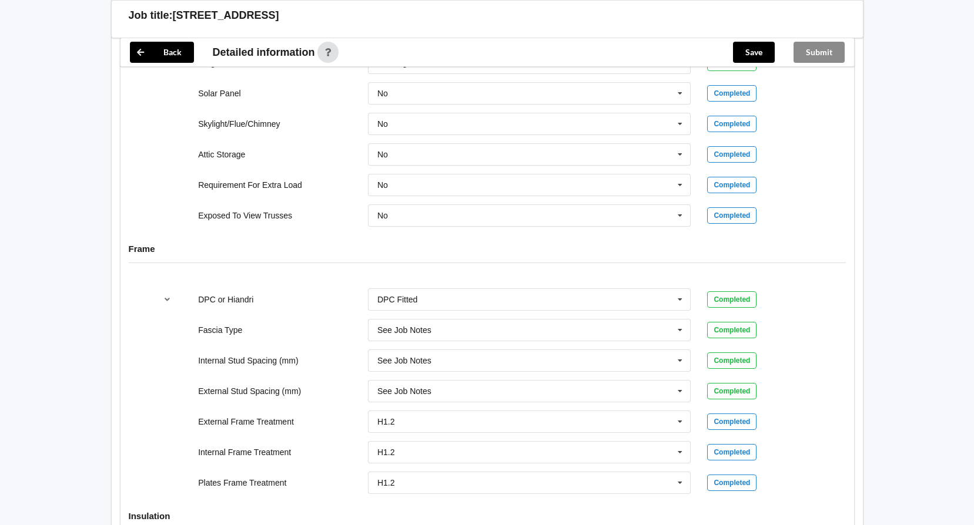
click at [838, 316] on div "DPC or Hiandri DPC Fitted DPC Fitted HIANDRI Fitted Not Required See Job Notes …" at bounding box center [486, 391] width 733 height 222
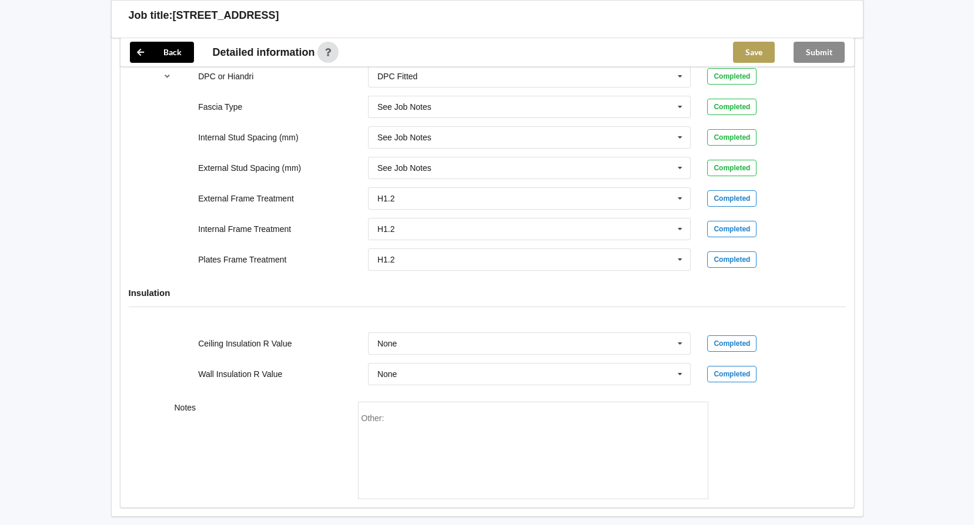
click at [759, 59] on button "Save" at bounding box center [754, 52] width 42 height 21
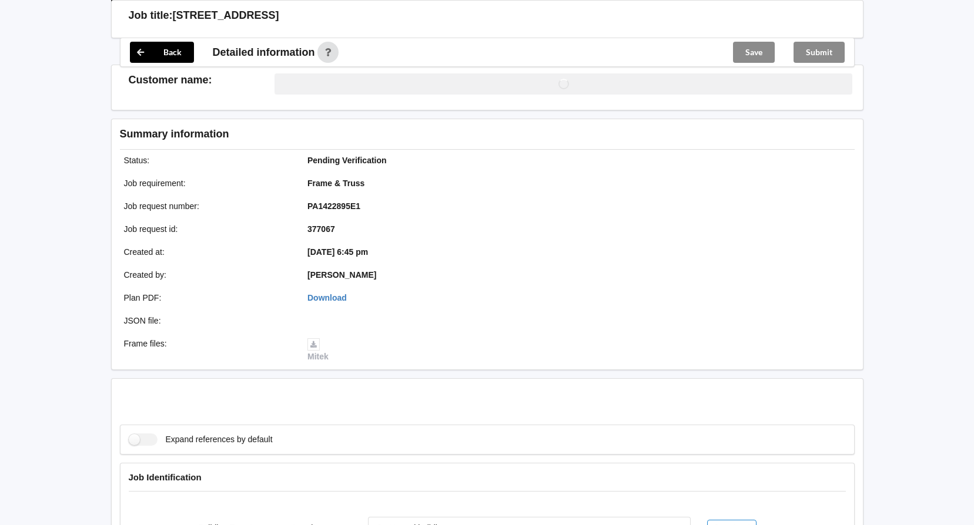
scroll to position [1222, 0]
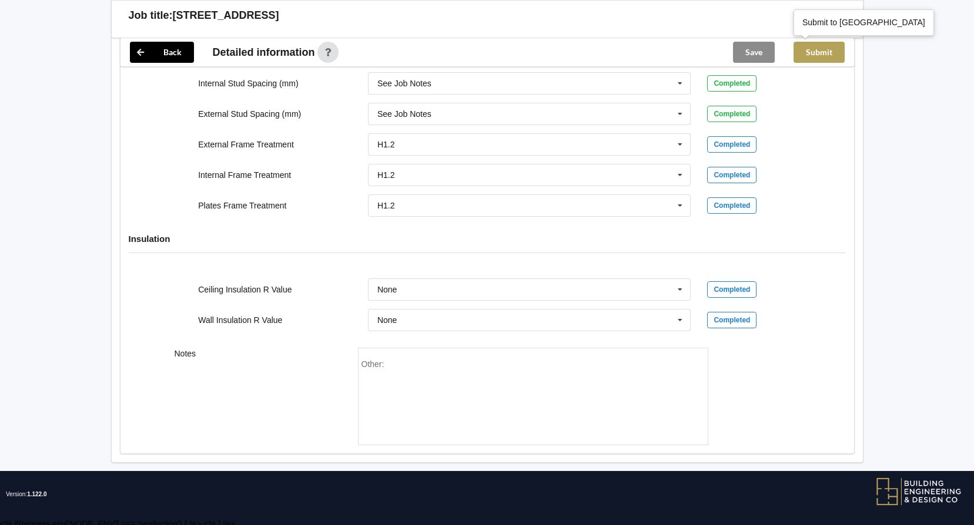
click at [816, 53] on button "Submit" at bounding box center [818, 52] width 51 height 21
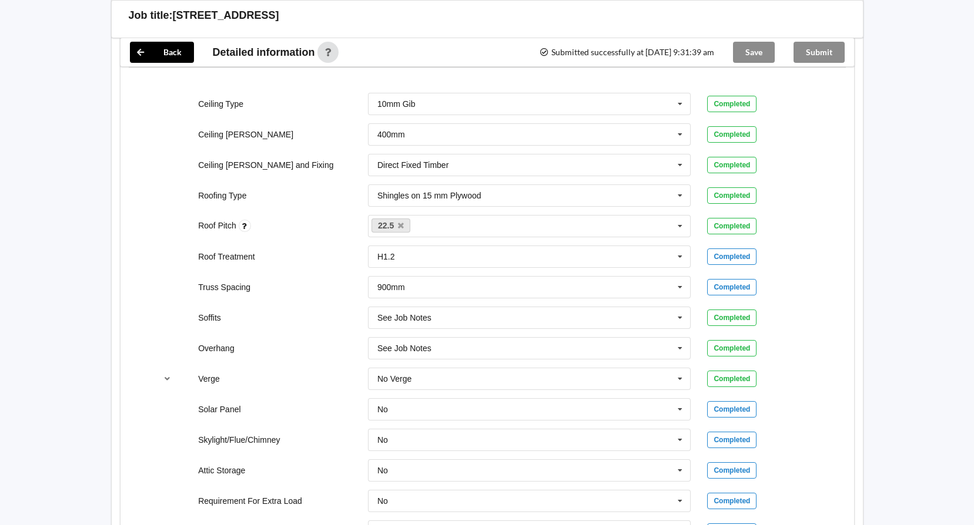
scroll to position [576, 0]
